Goal: Task Accomplishment & Management: Use online tool/utility

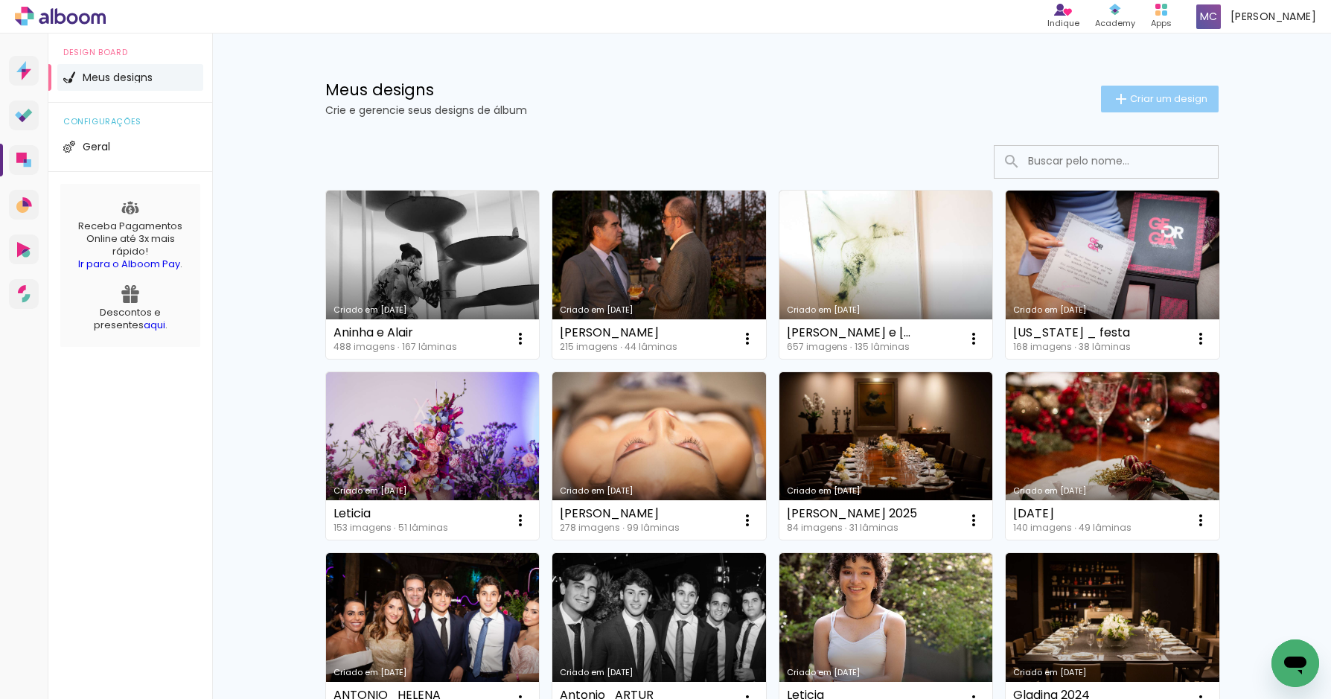
click at [1171, 94] on span "Criar um design" at bounding box center [1168, 99] width 77 height 10
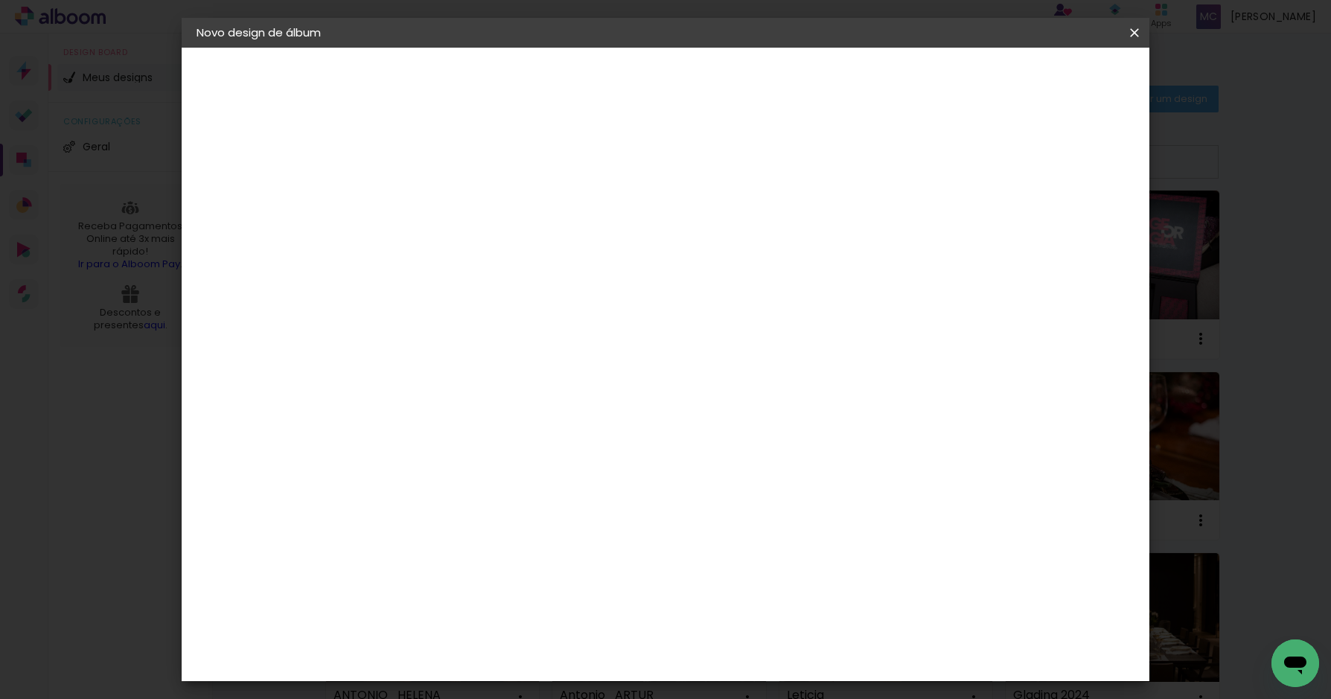
click at [440, 202] on input at bounding box center [440, 199] width 0 height 23
type input "aninha alair festa"
type paper-input "aninha alair festa"
click at [592, 69] on paper-button "Avançar" at bounding box center [555, 78] width 73 height 25
click at [452, 281] on input at bounding box center [478, 283] width 150 height 19
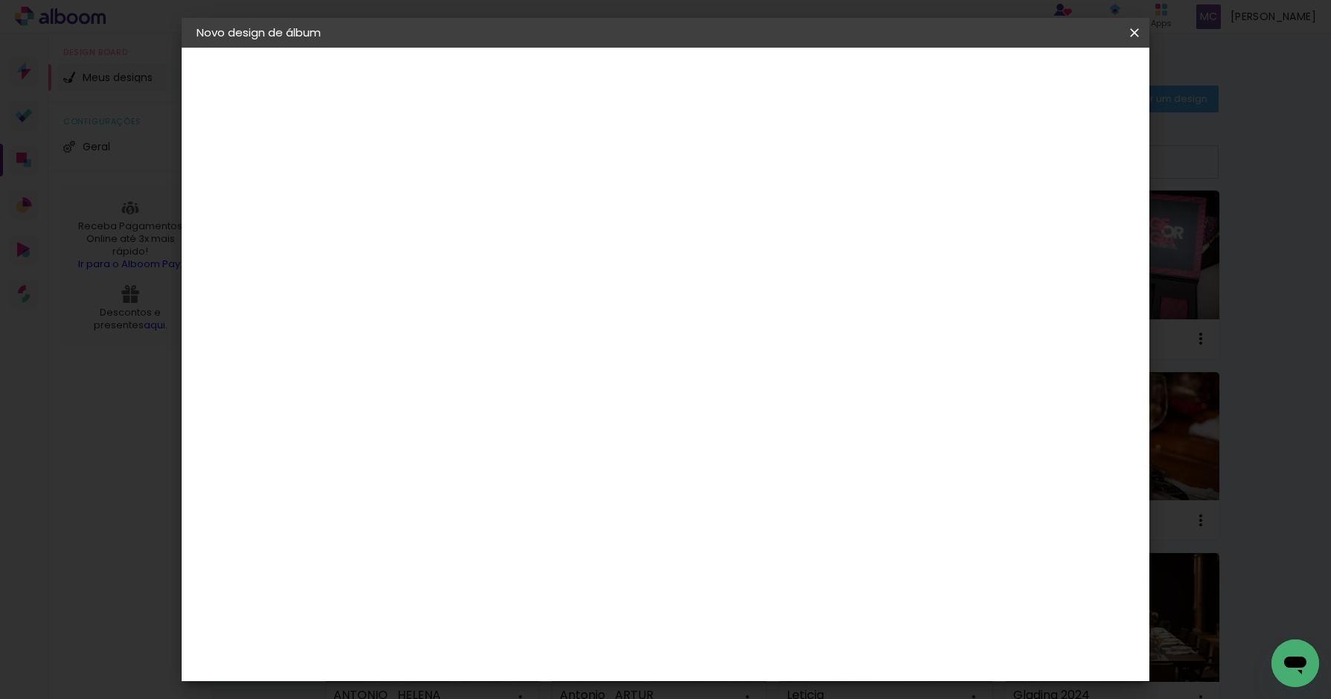
type input "fotolab"
type paper-input "fotolab"
click at [476, 333] on div "Fotolab Álbuns" at bounding box center [452, 339] width 45 height 24
click at [679, 69] on paper-button "Avançar" at bounding box center [642, 78] width 73 height 25
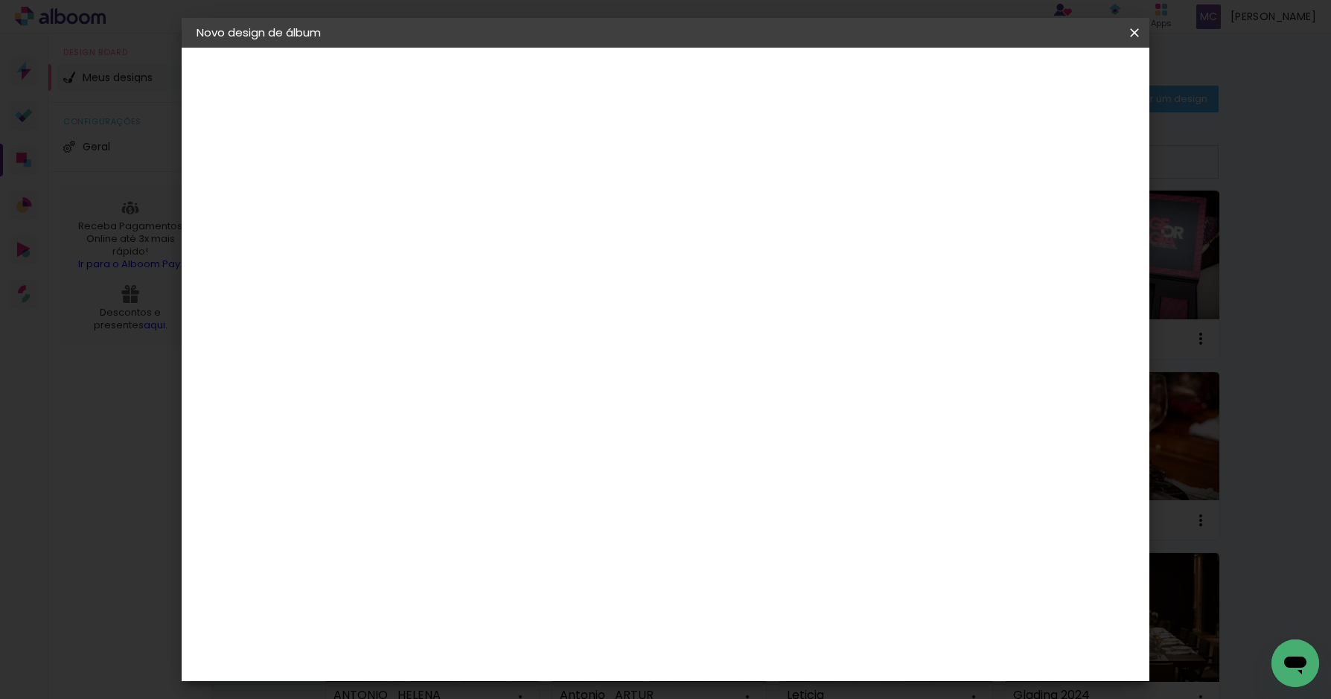
click at [0, 0] on slot "Avançar" at bounding box center [0, 0] width 0 height 0
click at [907, 161] on div at bounding box center [900, 160] width 13 height 13
type paper-checkbox "on"
click at [991, 77] on span "Iniciar design" at bounding box center [958, 79] width 68 height 10
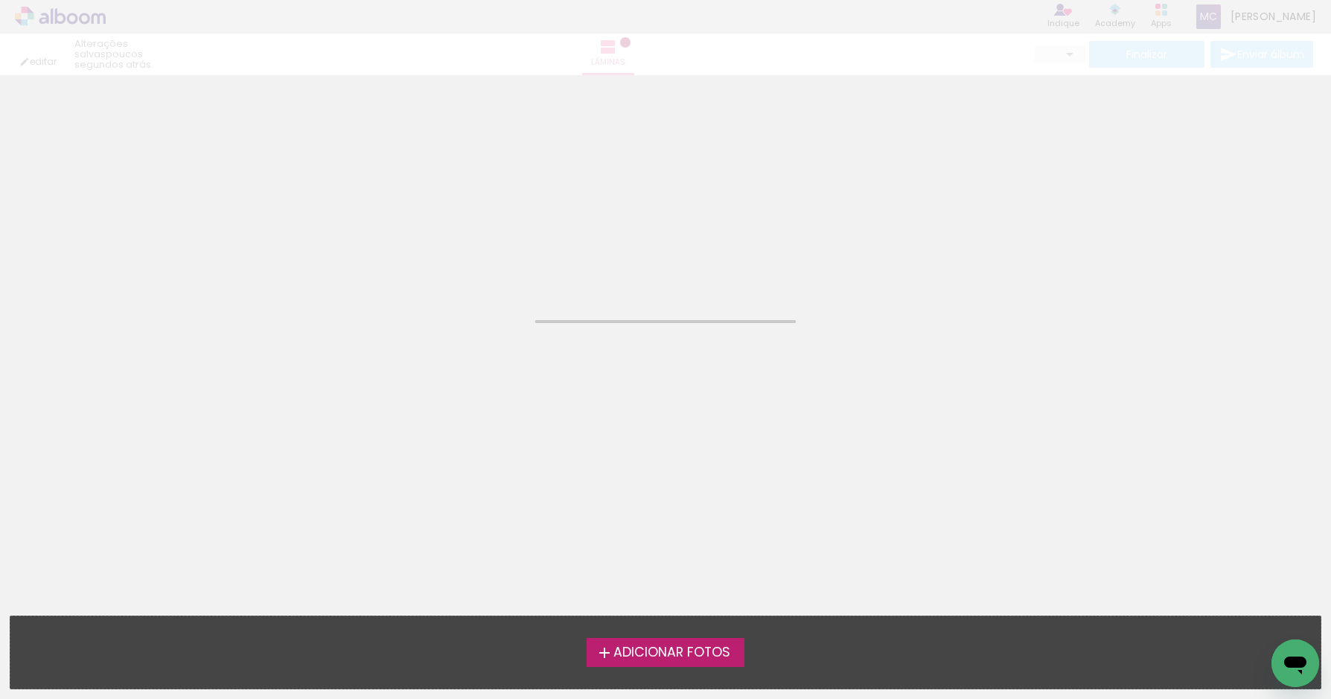
click at [670, 653] on span "Adicionar Fotos" at bounding box center [671, 652] width 117 height 13
click at [0, 0] on input "file" at bounding box center [0, 0] width 0 height 0
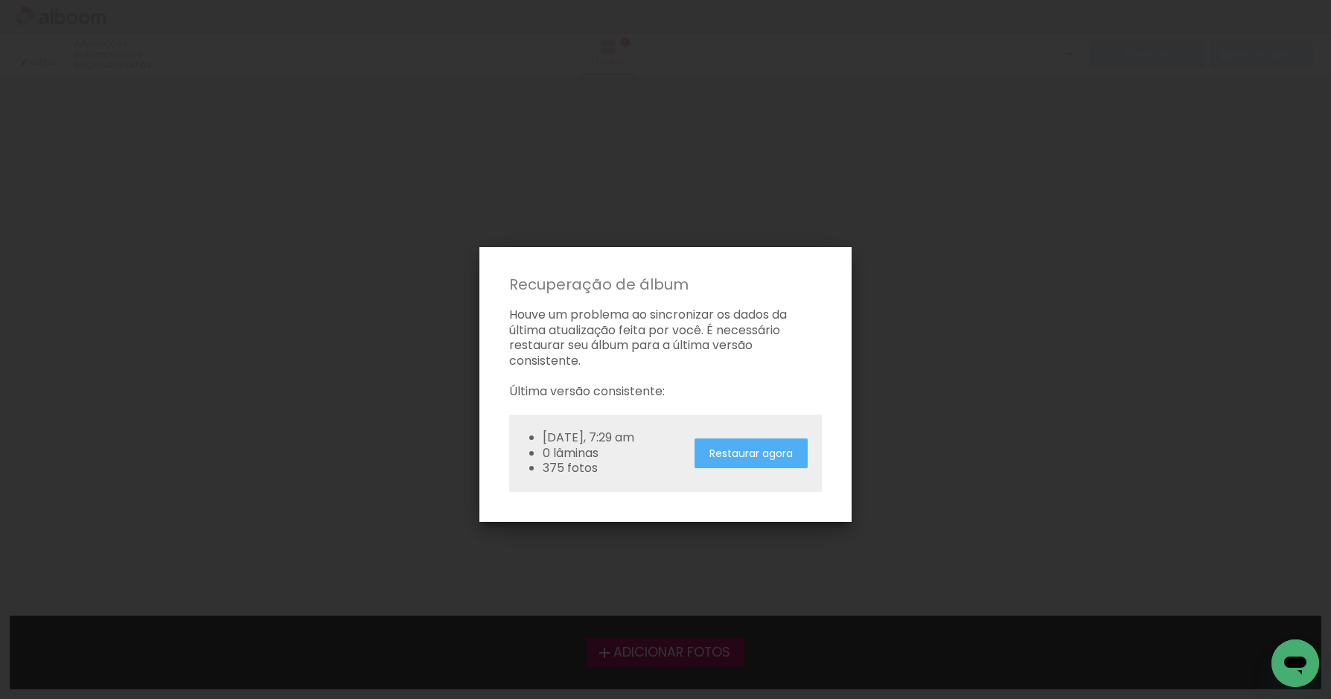
click at [0, 0] on slot "Restaurar agora" at bounding box center [0, 0] width 0 height 0
